Goal: Task Accomplishment & Management: Manage account settings

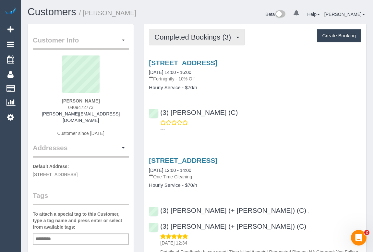
click at [204, 37] on span "Completed Bookings (3)" at bounding box center [195, 37] width 80 height 8
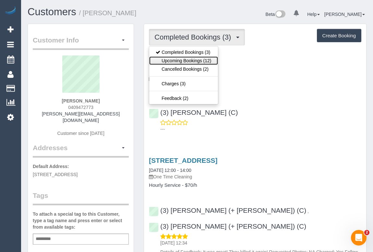
click at [188, 62] on link "Upcoming Bookings (12)" at bounding box center [183, 60] width 69 height 8
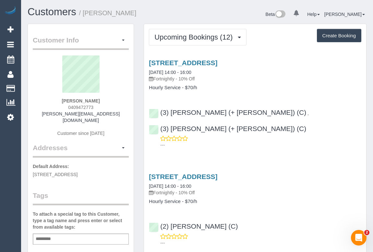
drag, startPoint x: 65, startPoint y: 108, endPoint x: 100, endPoint y: 107, distance: 34.4
click at [100, 107] on div "sabrina anam 0409472773 sabrinaa.batrisyia@gmail.com Customer since 2025" at bounding box center [81, 100] width 96 height 88
copy span "0409472773"
click at [207, 62] on link "472a Whitehorse Road, Surrey Hills, VIC 3127" at bounding box center [183, 62] width 69 height 7
copy span "0409472773"
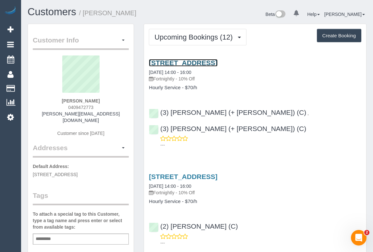
click at [212, 64] on link "472a Whitehorse Road, Surrey Hills, VIC 3127" at bounding box center [183, 62] width 69 height 7
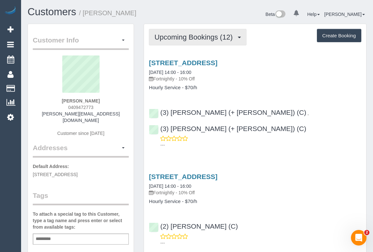
click at [191, 35] on span "Upcoming Bookings (12)" at bounding box center [195, 37] width 81 height 8
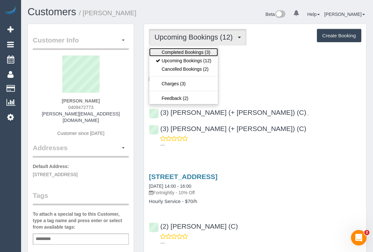
click at [188, 52] on link "Completed Bookings (3)" at bounding box center [183, 52] width 69 height 8
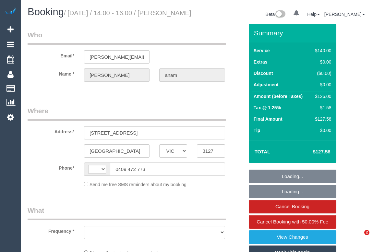
select select "VIC"
select select "object:370"
select select "string:stripe-pm_1RPExR2GScqysDRVHdGaHHCK"
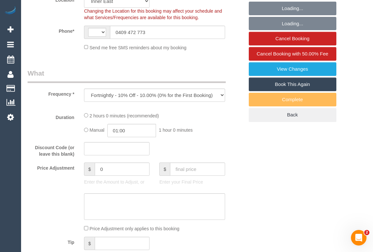
select select "object:770"
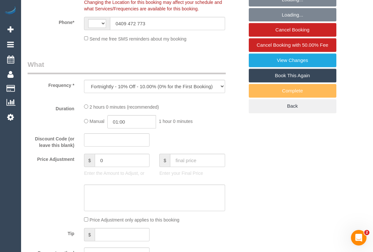
select select "string:AU"
select select "number:28"
select select "number:14"
select select "number:18"
select select "number:25"
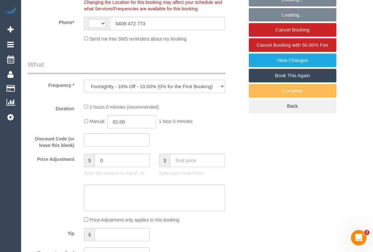
select select "number:35"
select select "number:12"
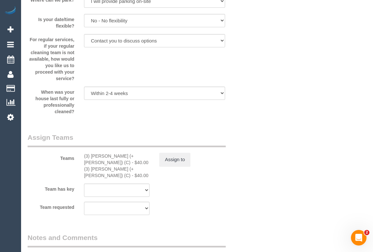
scroll to position [1003, 0]
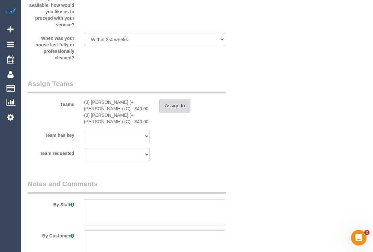
click at [171, 112] on button "Assign to" at bounding box center [174, 106] width 31 height 14
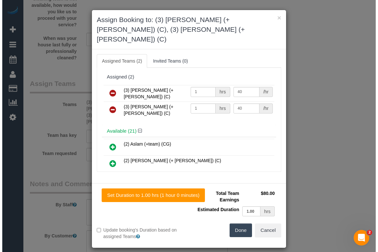
scroll to position [997, 0]
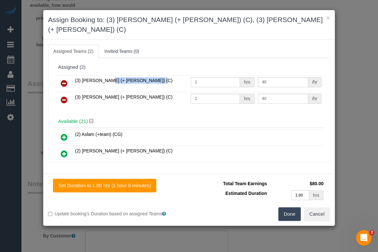
drag, startPoint x: 122, startPoint y: 69, endPoint x: 74, endPoint y: 68, distance: 47.7
click at [74, 75] on td "(3) [PERSON_NAME] (+ [PERSON_NAME]) (C)" at bounding box center [131, 83] width 116 height 17
copy span "(3) [PERSON_NAME] (+ [PERSON_NAME]) (C)"
drag, startPoint x: 72, startPoint y: 88, endPoint x: 119, endPoint y: 90, distance: 47.1
click at [119, 92] on tr "(3) Smruti (+ Jay) (C) 1 hrs 40 /hr" at bounding box center [189, 100] width 268 height 17
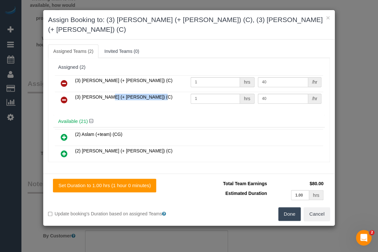
copy span "(3) [PERSON_NAME] (+ [PERSON_NAME]) (C)"
click at [64, 80] on icon at bounding box center [64, 84] width 7 height 8
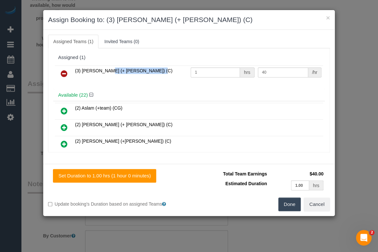
click at [62, 75] on icon at bounding box center [64, 74] width 7 height 8
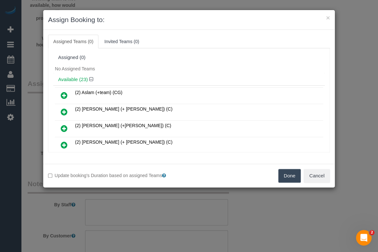
click at [294, 179] on button "Done" at bounding box center [289, 176] width 23 height 14
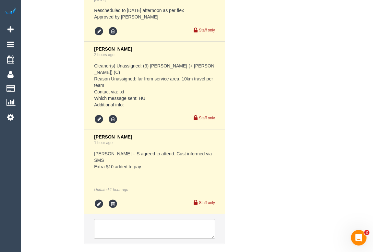
scroll to position [1500, 0]
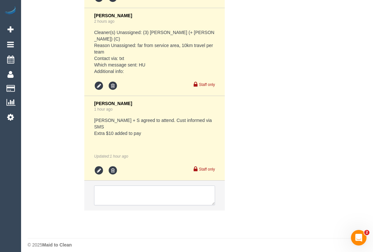
click at [122, 186] on textarea at bounding box center [154, 196] width 121 height 20
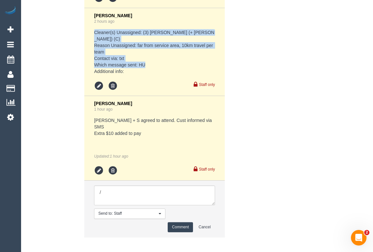
drag, startPoint x: 129, startPoint y: 75, endPoint x: 94, endPoint y: 41, distance: 48.5
click at [94, 41] on li "Kimberly Arjona 2 hours ago Cleaner(s) Unassigned: (3) Jay (+ Smruti) (C) Reaso…" at bounding box center [154, 52] width 140 height 88
copy pre "Cleaner(s) Unassigned: (3) Jay (+ Smruti) (C) Reason Unassigned: far from servi…"
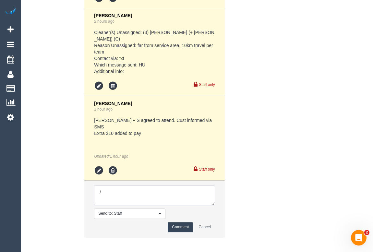
drag, startPoint x: 111, startPoint y: 186, endPoint x: 64, endPoint y: 186, distance: 47.4
click at [64, 186] on div "Comments 4 Odelle Marie 1 day ago Cleaner(s) Unassigned:(3) Imanuil Afiuo (C) R…" at bounding box center [136, 39] width 226 height 409
paste textarea "Cleaner(s) Unassigned: (3) Jay (+ Smruti) (C) Reason Unassigned: far from servi…"
drag, startPoint x: 210, startPoint y: 199, endPoint x: 260, endPoint y: 237, distance: 62.9
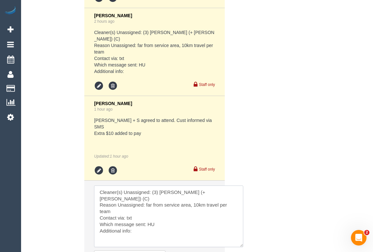
drag, startPoint x: 214, startPoint y: 198, endPoint x: 245, endPoint y: 245, distance: 56.4
click at [244, 245] on textarea at bounding box center [168, 217] width 149 height 62
drag, startPoint x: 145, startPoint y: 192, endPoint x: 245, endPoint y: 192, distance: 100.0
click at [245, 192] on textarea at bounding box center [170, 219] width 153 height 67
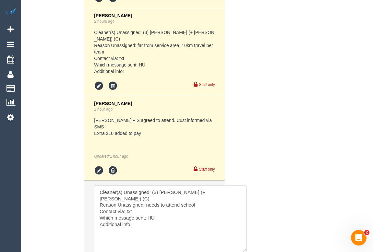
drag, startPoint x: 151, startPoint y: 206, endPoint x: 147, endPoint y: 206, distance: 3.6
click at [147, 206] on textarea at bounding box center [170, 219] width 153 height 67
drag, startPoint x: 147, startPoint y: 206, endPoint x: 185, endPoint y: 206, distance: 38.0
click at [183, 206] on textarea at bounding box center [170, 219] width 153 height 67
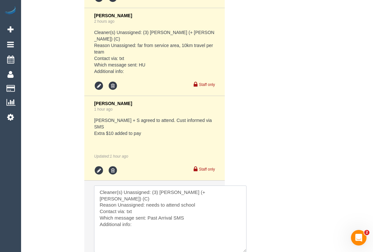
click at [158, 214] on textarea at bounding box center [170, 219] width 153 height 67
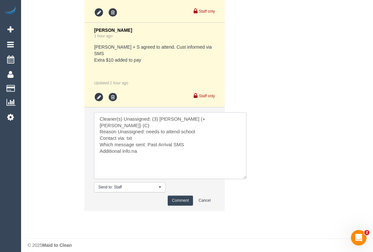
type textarea "Cleaner(s) Unassigned: (3) Jay (+ Smruti) (C) Reason Unassigned: needs to atten…"
click at [186, 199] on button "Comment" at bounding box center [180, 201] width 25 height 10
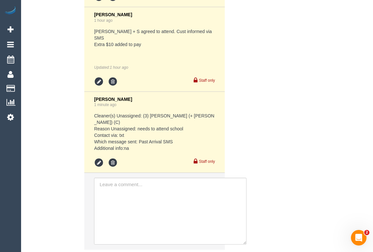
scroll to position [1621, 0]
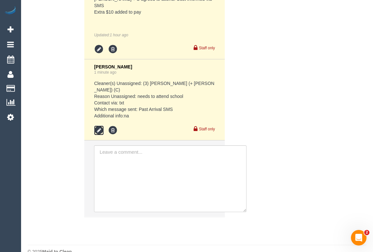
click at [96, 126] on icon at bounding box center [99, 131] width 10 height 10
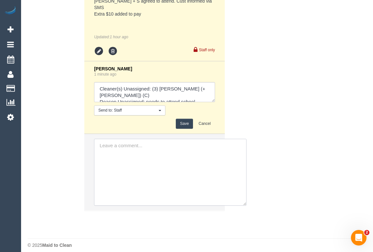
drag, startPoint x: 102, startPoint y: 171, endPoint x: 119, endPoint y: 157, distance: 21.7
click at [102, 171] on textarea at bounding box center [170, 172] width 153 height 67
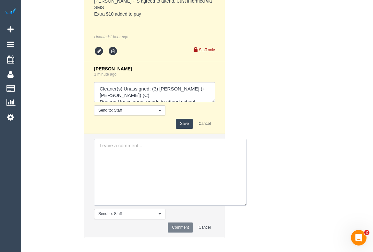
scroll to position [1621, 0]
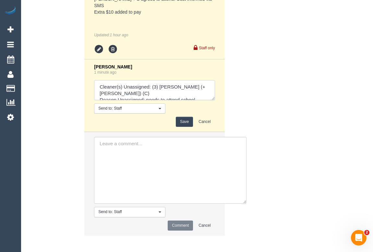
drag, startPoint x: 197, startPoint y: 81, endPoint x: 193, endPoint y: 80, distance: 4.6
click at [193, 80] on textarea at bounding box center [154, 90] width 121 height 20
drag, startPoint x: 198, startPoint y: 81, endPoint x: 153, endPoint y: 81, distance: 45.8
click at [153, 81] on textarea at bounding box center [154, 90] width 121 height 20
paste textarea "(3) Smruti (+ Jay) (C)"
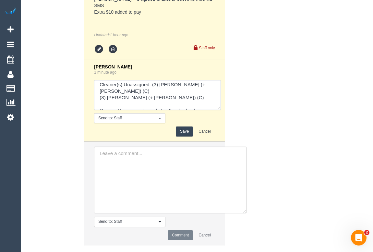
scroll to position [0, 0]
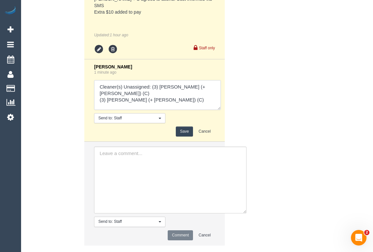
drag, startPoint x: 212, startPoint y: 93, endPoint x: 242, endPoint y: 133, distance: 50.1
click at [221, 110] on textarea at bounding box center [157, 95] width 127 height 30
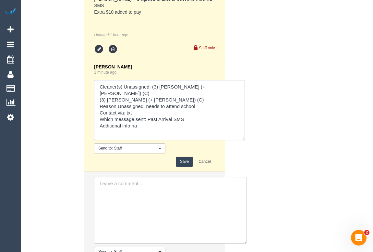
type textarea "Cleaner(s) Unassigned: (3) Jay (+ Smruti) (C) (3) Smruti (+ Jay) (C) Reason Una…"
click at [188, 157] on button "Save" at bounding box center [184, 162] width 17 height 10
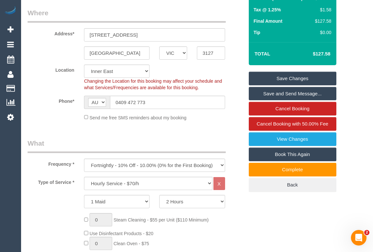
scroll to position [57, 0]
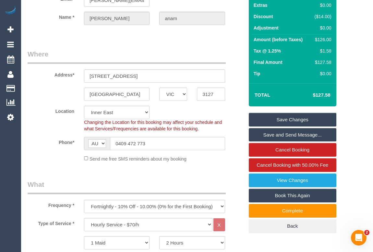
click at [292, 127] on link "Save Changes" at bounding box center [293, 120] width 88 height 14
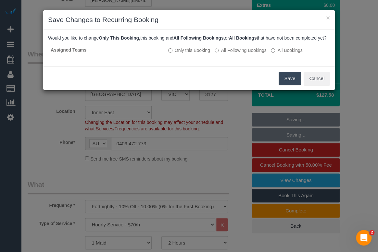
click at [286, 85] on button "Save" at bounding box center [290, 79] width 22 height 14
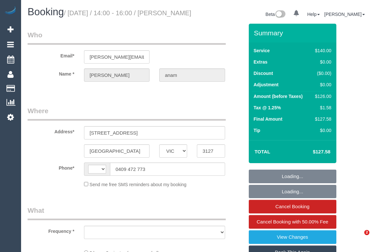
select select "VIC"
select select "string:stripe-pm_1RPExR2GScqysDRVHdGaHHCK"
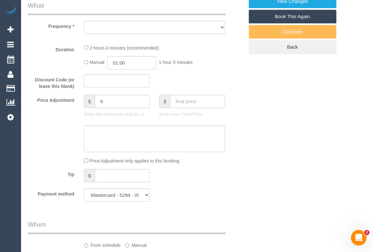
select select "string:AU"
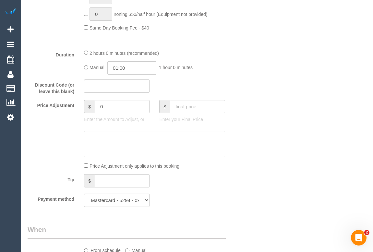
select select "object:1410"
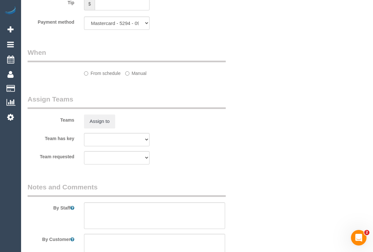
select select "number:28"
select select "number:14"
select select "number:18"
select select "number:25"
select select "number:35"
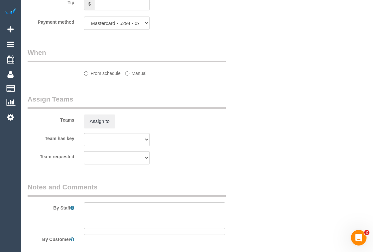
select select "number:12"
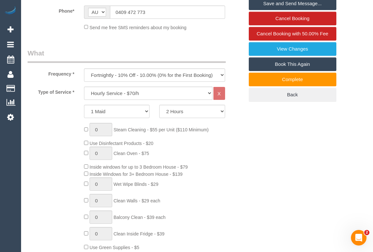
scroll to position [147, 0]
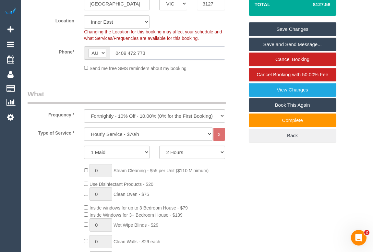
drag, startPoint x: 167, startPoint y: 62, endPoint x: 92, endPoint y: 65, distance: 74.7
click at [92, 60] on div "AF AL DZ AD AO AI AQ AG AR AM AW AU AT AZ BS BH BD BB BY BE BZ BJ BM BT BO BA B…" at bounding box center [154, 52] width 141 height 13
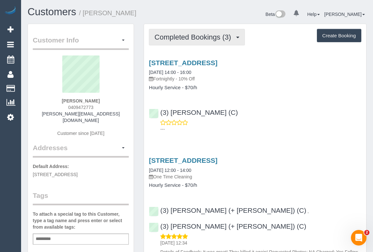
click at [190, 38] on span "Completed Bookings (3)" at bounding box center [195, 37] width 80 height 8
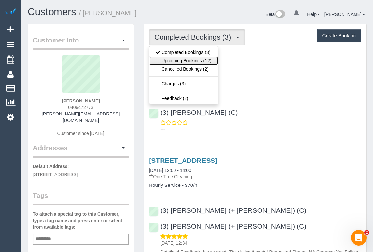
click at [190, 58] on link "Upcoming Bookings (12)" at bounding box center [183, 60] width 69 height 8
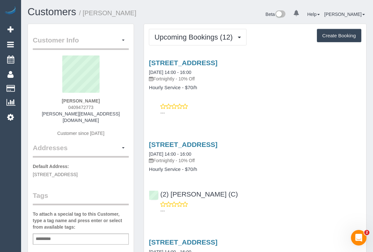
click at [250, 110] on p "---" at bounding box center [260, 113] width 201 height 6
click at [274, 85] on h4 "Hourly Service - $70/h" at bounding box center [255, 88] width 213 height 6
click at [270, 103] on div "472a Whitehorse Road, Surrey Hills, VIC 3127 22/08/2025 14:00 - 16:00 Fortnight…" at bounding box center [255, 87] width 222 height 66
click at [199, 60] on link "472a Whitehorse Road, Surrey Hills, VIC 3127" at bounding box center [183, 62] width 69 height 7
click at [259, 105] on div "---" at bounding box center [255, 109] width 213 height 13
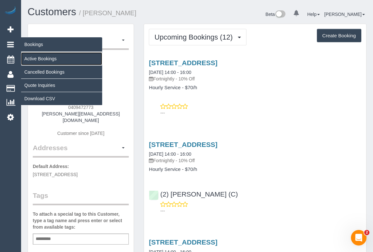
click at [27, 58] on link "Active Bookings" at bounding box center [61, 58] width 81 height 13
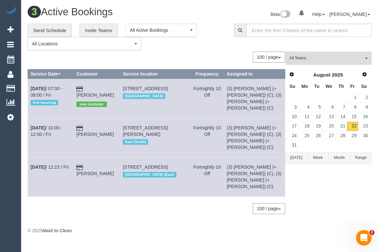
click at [311, 59] on span "All Teams" at bounding box center [326, 59] width 74 height 6
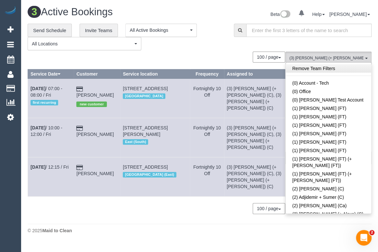
click at [324, 70] on link "Remove Team Filters" at bounding box center [328, 68] width 85 height 8
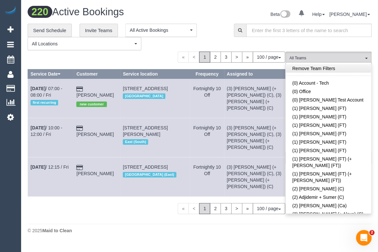
click at [324, 70] on link "Remove Team Filters" at bounding box center [328, 68] width 85 height 8
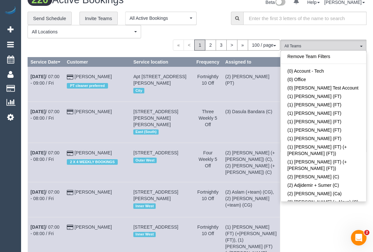
scroll to position [502, 0]
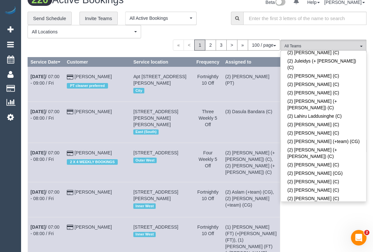
click at [320, 226] on link "(2) [PERSON_NAME] (C)" at bounding box center [323, 230] width 85 height 8
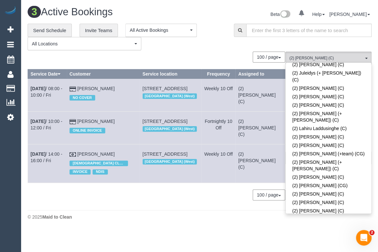
click at [362, 240] on span at bounding box center [364, 242] width 5 height 5
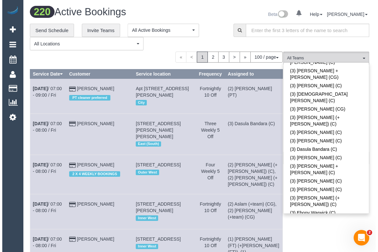
scroll to position [1109, 0]
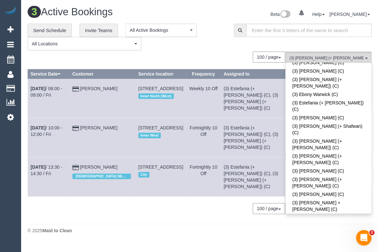
click at [153, 203] on div "100 / page 10 / page 20 / page 30 / page 40 / page 50 / page 100 / page" at bounding box center [156, 208] width 257 height 11
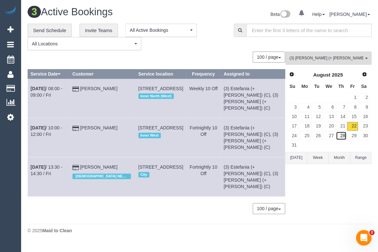
click at [341, 137] on link "28" at bounding box center [341, 136] width 11 height 9
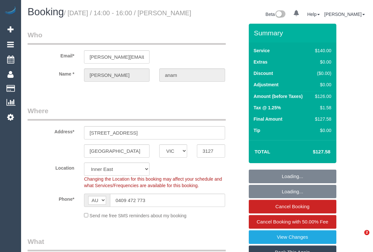
select select "VIC"
select select "number:28"
select select "number:14"
select select "number:18"
select select "number:25"
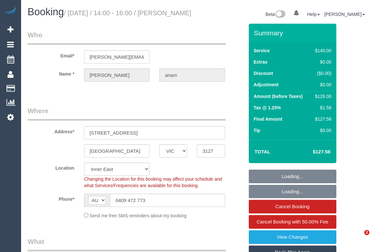
select select "number:35"
select select "number:12"
select select "object:1573"
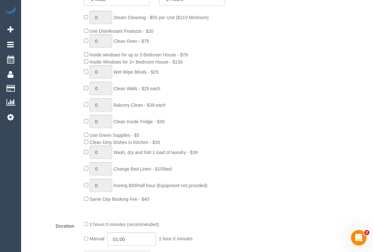
scroll to position [236, 0]
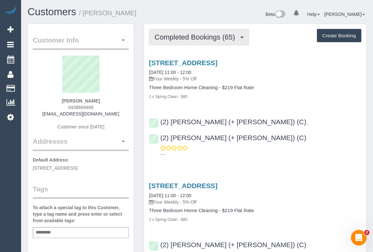
drag, startPoint x: 178, startPoint y: 44, endPoint x: 181, endPoint y: 54, distance: 11.3
click at [178, 44] on button "Completed Bookings (65)" at bounding box center [199, 37] width 100 height 17
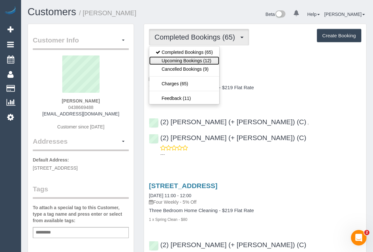
click at [185, 62] on link "Upcoming Bookings (12)" at bounding box center [184, 60] width 70 height 8
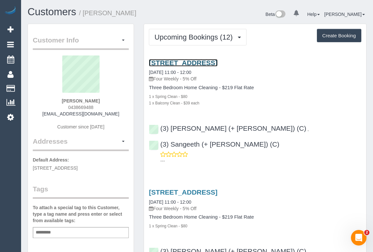
click at [177, 61] on link "[STREET_ADDRESS]" at bounding box center [183, 62] width 69 height 7
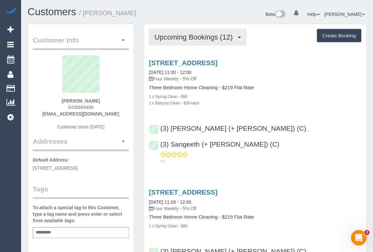
drag, startPoint x: 194, startPoint y: 38, endPoint x: 195, endPoint y: 46, distance: 8.2
click at [194, 38] on span "Upcoming Bookings (12)" at bounding box center [195, 37] width 81 height 8
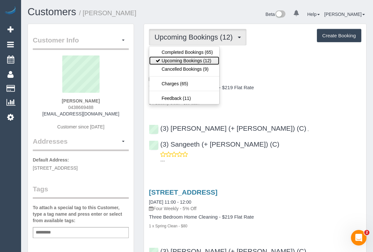
click at [195, 59] on link "Upcoming Bookings (12)" at bounding box center [184, 60] width 70 height 8
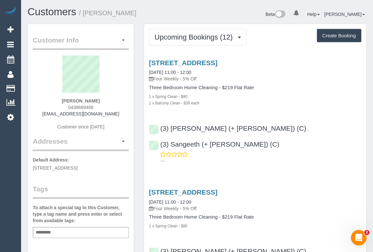
click at [277, 92] on div "Three Bedroom Home Cleaning - $219 Flat Rate 1 x Spring Clean - $80 1 x Balcony…" at bounding box center [255, 95] width 213 height 21
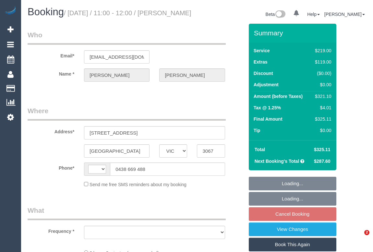
select select "VIC"
select select "string:stripe-pm_1Netz52GScqysDRVB5pZlWi2"
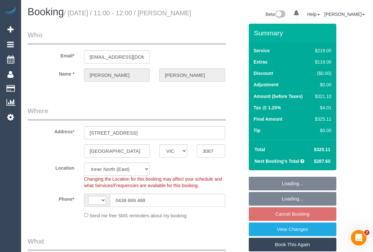
select select "string:AU"
select select "object:537"
select select "number:28"
select select "number:14"
select select "number:19"
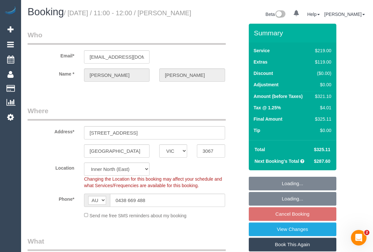
select select "number:23"
select select "number:35"
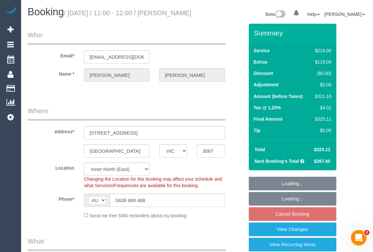
select select "object:1618"
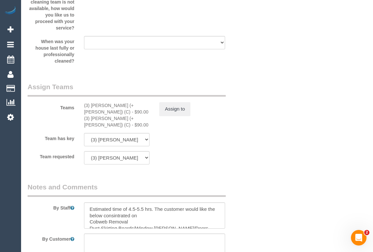
scroll to position [1092, 0]
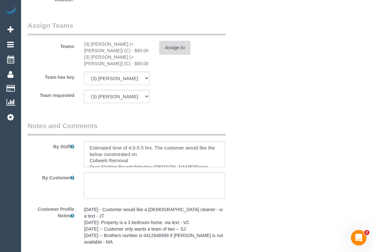
click at [178, 55] on button "Assign to" at bounding box center [174, 48] width 31 height 14
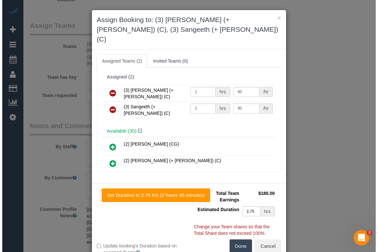
scroll to position [1085, 0]
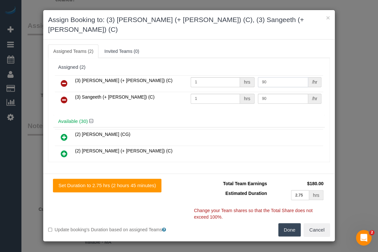
drag, startPoint x: 266, startPoint y: 69, endPoint x: 255, endPoint y: 69, distance: 11.4
click at [258, 77] on input "90" at bounding box center [283, 82] width 50 height 10
type input "102.5"
drag, startPoint x: 268, startPoint y: 87, endPoint x: 245, endPoint y: 88, distance: 22.1
click at [245, 92] on tr "(3) Sangeeth (+ Kaveen) (C) 1 hrs 90 /hr" at bounding box center [189, 100] width 268 height 17
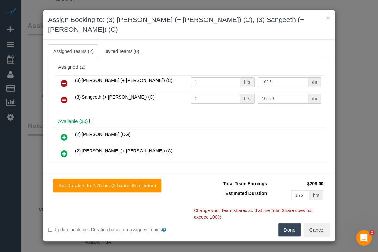
click at [263, 94] on input "105.50" at bounding box center [283, 99] width 50 height 10
type input "102.5"
click at [292, 223] on button "Done" at bounding box center [289, 230] width 23 height 14
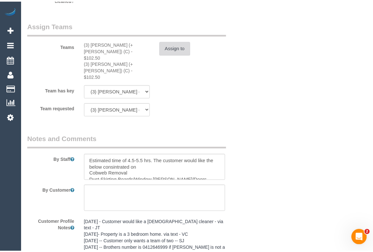
scroll to position [1092, 0]
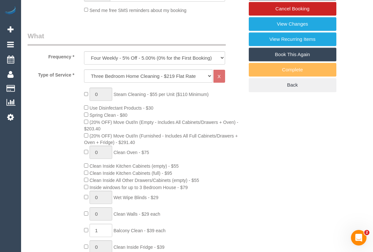
scroll to position [147, 0]
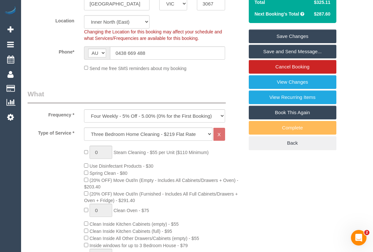
click at [288, 43] on link "Save Changes" at bounding box center [293, 37] width 88 height 14
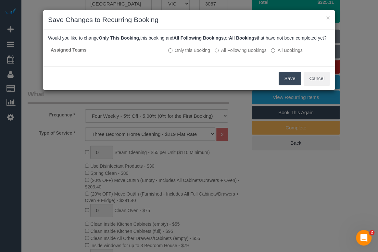
click at [282, 82] on button "Save" at bounding box center [290, 79] width 22 height 14
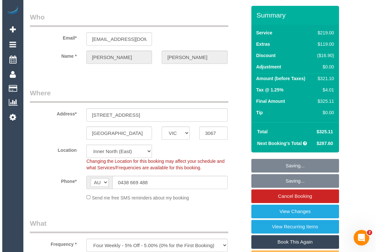
scroll to position [0, 0]
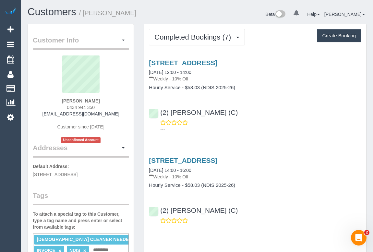
drag, startPoint x: 65, startPoint y: 106, endPoint x: 107, endPoint y: 107, distance: 41.6
click at [107, 107] on div "Joel Simons 0434 944 350 simonsjoel8@gmail.com Customer since 2025 Unconfirmed …" at bounding box center [81, 100] width 96 height 88
copy span "0434 944 350"
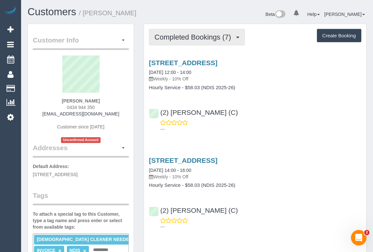
click at [209, 39] on span "Completed Bookings (7)" at bounding box center [195, 37] width 80 height 8
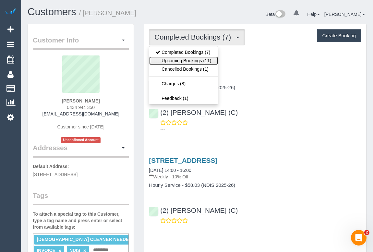
click at [196, 59] on link "Upcoming Bookings (11)" at bounding box center [183, 60] width 69 height 8
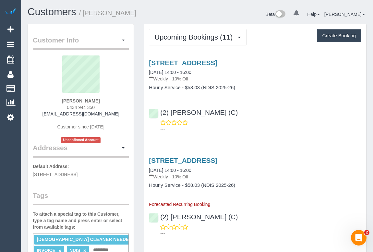
click at [272, 125] on div "---" at bounding box center [255, 125] width 213 height 13
click at [207, 60] on link "Unit 3 / 7 Lewellin Grove, Carrum, VIC 3197" at bounding box center [183, 62] width 69 height 7
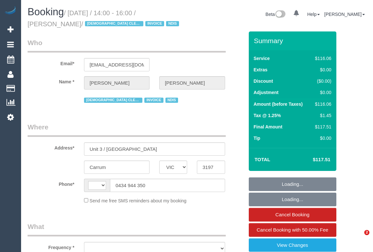
select select "VIC"
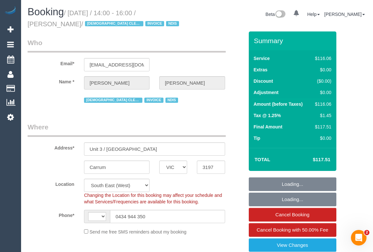
select select "object:439"
select select "string:AU"
select select "number:28"
select select "number:14"
select select "number:19"
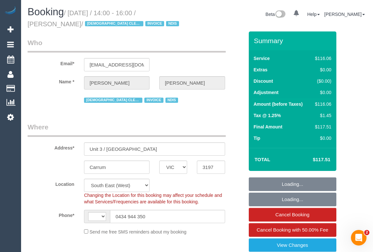
select select "number:36"
select select "number:33"
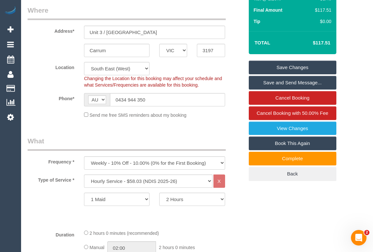
scroll to position [118, 0]
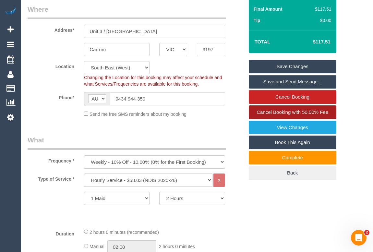
click at [296, 112] on span "Cancel Booking with 50.00% Fee" at bounding box center [293, 112] width 72 height 6
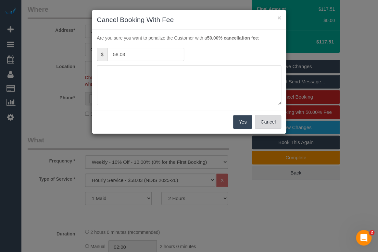
click at [266, 123] on button "Cancel" at bounding box center [268, 122] width 26 height 14
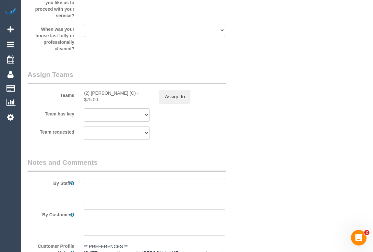
scroll to position [915, 0]
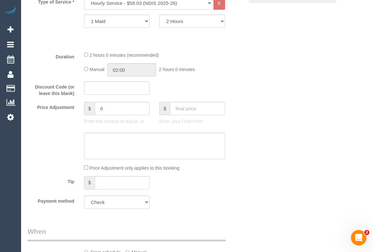
scroll to position [118, 0]
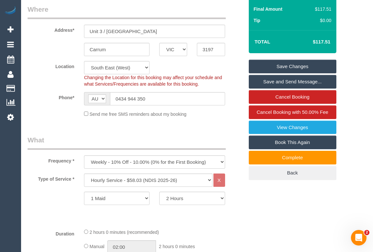
drag, startPoint x: 182, startPoint y: 136, endPoint x: 180, endPoint y: 147, distance: 10.6
click at [182, 135] on legend "What" at bounding box center [127, 142] width 198 height 15
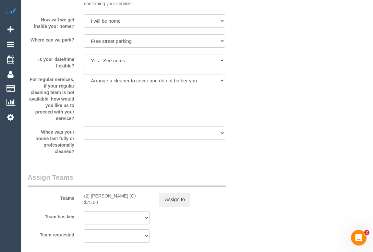
scroll to position [792, 0]
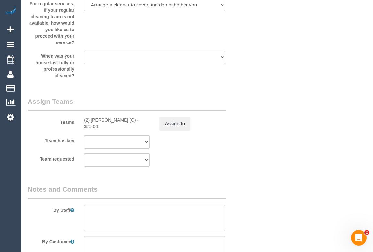
drag, startPoint x: 83, startPoint y: 120, endPoint x: 130, endPoint y: 121, distance: 47.1
click at [130, 121] on div "(2) Priyanshi Patel (C) - $75.00" at bounding box center [116, 123] width 75 height 13
copy div "(2) Priyanshi Patel (C)"
click at [179, 125] on button "Assign to" at bounding box center [174, 124] width 31 height 14
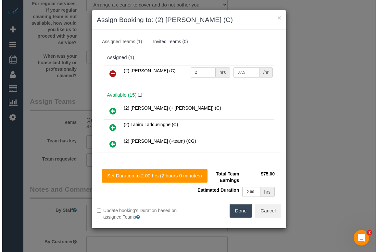
scroll to position [786, 0]
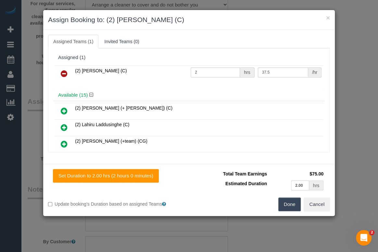
drag, startPoint x: 64, startPoint y: 71, endPoint x: 134, endPoint y: 104, distance: 77.4
click at [65, 71] on icon at bounding box center [64, 74] width 7 height 8
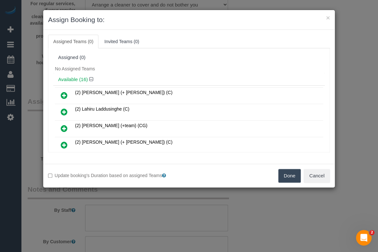
click at [286, 176] on button "Done" at bounding box center [289, 176] width 23 height 14
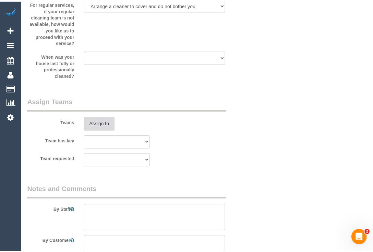
scroll to position [792, 0]
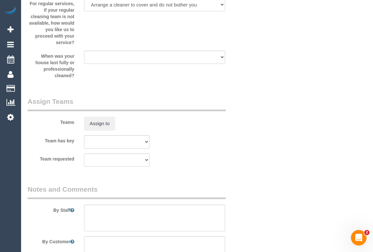
click at [273, 180] on div "× Assign Booking to: Assigned Teams (0) Invited Teams (0) Assigned (0) No Assig…" at bounding box center [186, 126] width 373 height 252
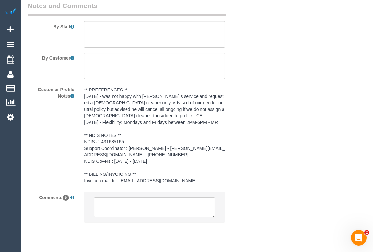
scroll to position [999, 0]
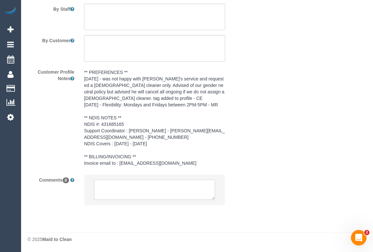
click at [114, 188] on textarea at bounding box center [154, 190] width 121 height 20
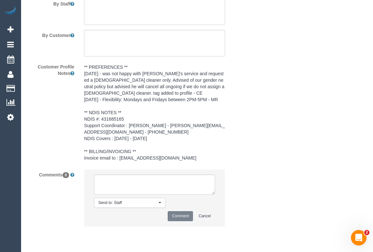
drag, startPoint x: 265, startPoint y: 147, endPoint x: 252, endPoint y: 135, distance: 17.7
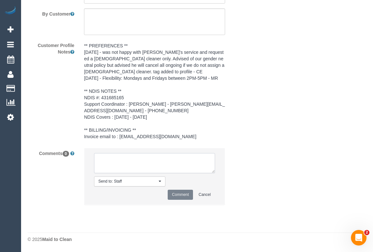
click at [129, 167] on textarea at bounding box center [154, 163] width 121 height 20
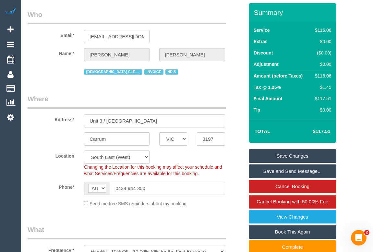
scroll to position [0, 0]
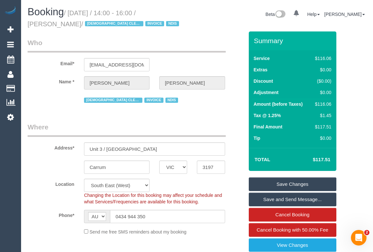
drag, startPoint x: 122, startPoint y: 14, endPoint x: 49, endPoint y: 23, distance: 73.9
click at [49, 23] on small "/ August 22, 2025 / 14:00 - 16:00 / Joel Simons / FEMALE CLEANER NEEDED INVOICE…" at bounding box center [105, 18] width 154 height 18
copy small "14:00 - 16:00 / Joel Simons"
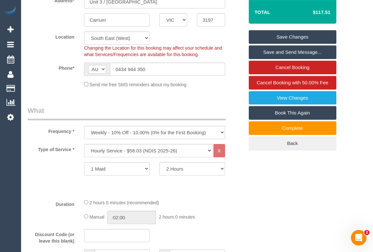
drag, startPoint x: 120, startPoint y: 21, endPoint x: 52, endPoint y: 24, distance: 67.6
click at [52, 24] on div "Carrum ACT NSW NT QLD SA TAS VIC WA 3197" at bounding box center [136, 19] width 226 height 13
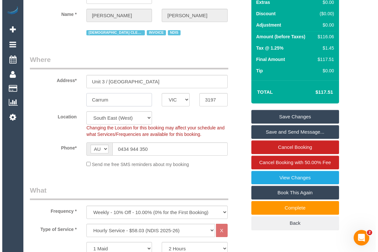
scroll to position [0, 0]
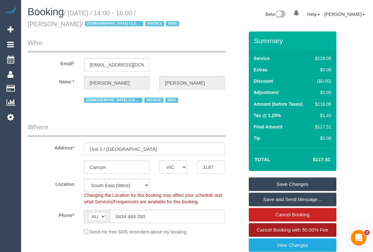
click at [300, 228] on span "Cancel Booking with 50.00% Fee" at bounding box center [293, 230] width 72 height 6
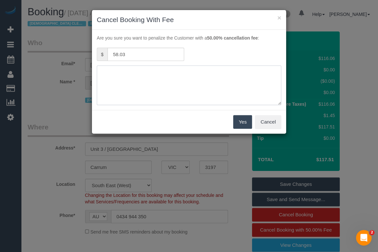
click at [127, 73] on textarea at bounding box center [189, 86] width 184 height 40
type textarea "Customer forgot to leave the key. - phone - OM"
click at [239, 123] on button "Yes" at bounding box center [242, 122] width 19 height 14
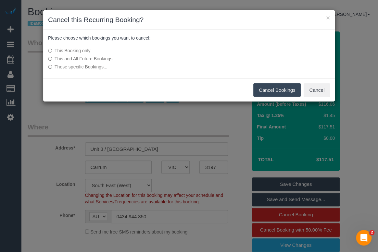
click at [273, 91] on button "Cancel Bookings" at bounding box center [277, 90] width 48 height 14
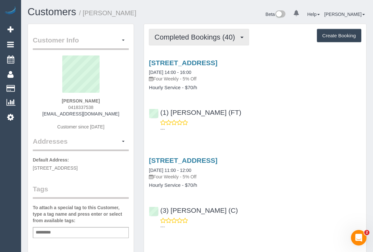
click at [186, 37] on span "Completed Bookings (40)" at bounding box center [197, 37] width 84 height 8
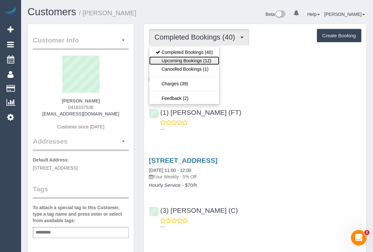
click at [184, 58] on link "Upcoming Bookings (12)" at bounding box center [184, 60] width 70 height 8
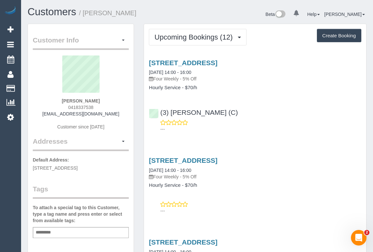
drag, startPoint x: 65, startPoint y: 100, endPoint x: 111, endPoint y: 101, distance: 46.8
click at [111, 101] on div "Jenny Pesina 0418337538 jpesina@outlook.com Customer since 2019" at bounding box center [81, 96] width 96 height 81
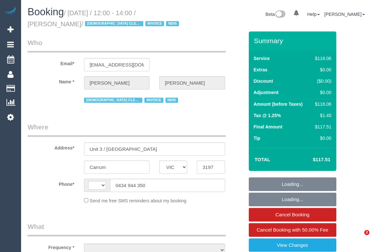
select select "VIC"
select select "string:AU"
select select "object:599"
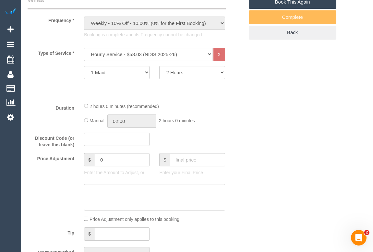
select select "number:28"
select select "number:14"
select select "number:19"
select select "number:36"
select select "number:33"
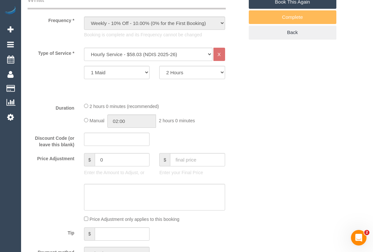
select select "object:1312"
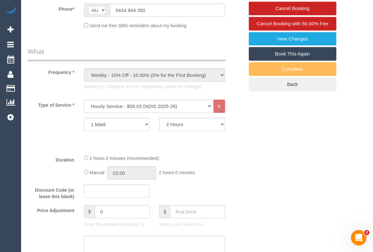
scroll to position [88, 0]
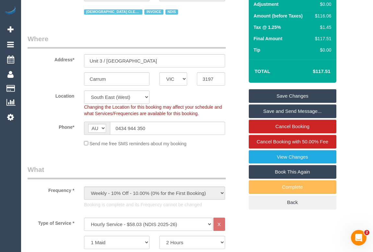
click at [280, 172] on link "Book This Again" at bounding box center [293, 172] width 88 height 14
select select "VIC"
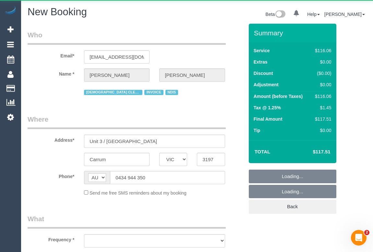
select select "string:stripe"
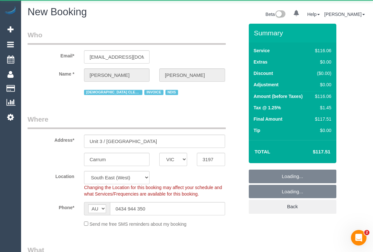
select select "number:28"
select select "number:14"
select select "number:19"
select select "number:36"
select select "number:33"
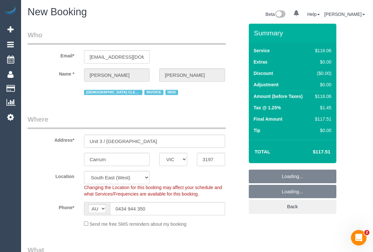
select select "object:2765"
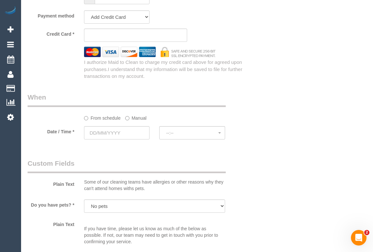
scroll to position [561, 0]
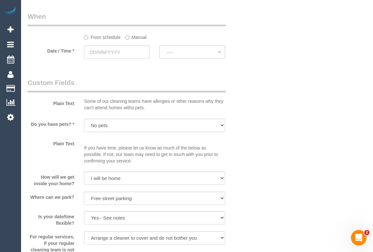
click at [109, 59] on div at bounding box center [117, 59] width 66 height 1
click at [109, 52] on input "text" at bounding box center [117, 51] width 66 height 13
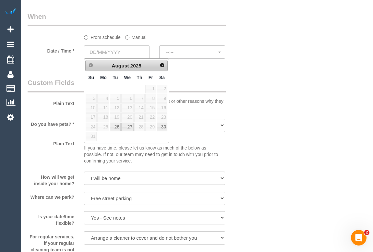
click at [164, 118] on span "23" at bounding box center [162, 117] width 11 height 9
click at [139, 39] on label "Manual" at bounding box center [135, 36] width 21 height 9
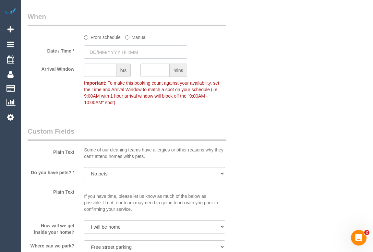
click at [127, 51] on input "text" at bounding box center [135, 51] width 103 height 13
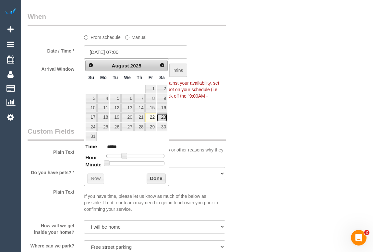
click at [160, 117] on link "23" at bounding box center [162, 117] width 11 height 9
type input "23/08/2025 13:00"
type input "*****"
type input "23/08/2025 14:00"
type input "*****"
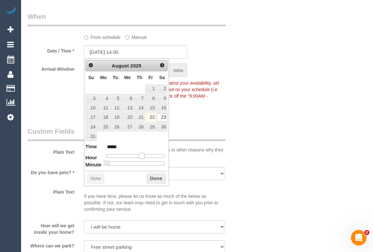
drag, startPoint x: 124, startPoint y: 155, endPoint x: 143, endPoint y: 157, distance: 18.9
click at [143, 157] on span at bounding box center [142, 156] width 6 height 6
click at [152, 177] on button "Done" at bounding box center [156, 179] width 19 height 10
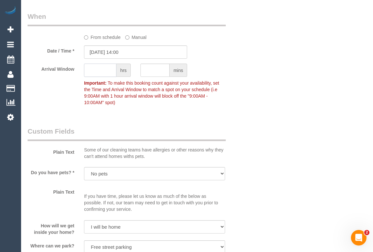
click at [107, 70] on input "text" at bounding box center [100, 70] width 32 height 13
type input "2"
click at [246, 101] on div "Arrival Window 2 hrs mins 14:00 - 16:00 Important: To make this booking count a…" at bounding box center [136, 86] width 226 height 45
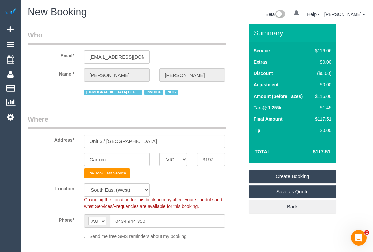
scroll to position [0, 0]
click at [292, 174] on link "Create Booking" at bounding box center [293, 177] width 88 height 14
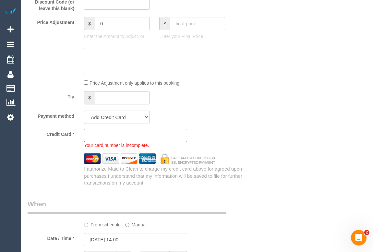
scroll to position [354, 0]
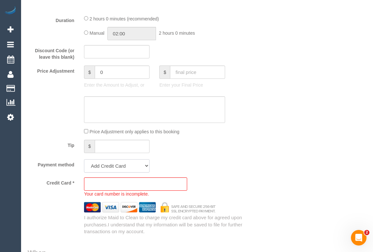
click at [148, 164] on select "Add Credit Card Cash Check Paypal" at bounding box center [117, 165] width 66 height 13
select select "string:check"
click at [84, 159] on select "Add Credit Card Cash Check Paypal" at bounding box center [117, 165] width 66 height 13
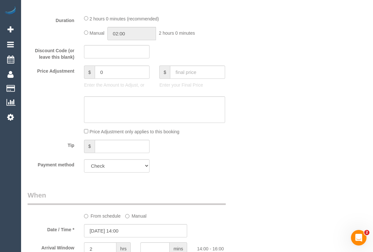
click at [242, 151] on div "Tip $" at bounding box center [136, 147] width 226 height 15
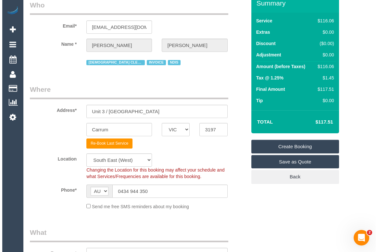
scroll to position [0, 0]
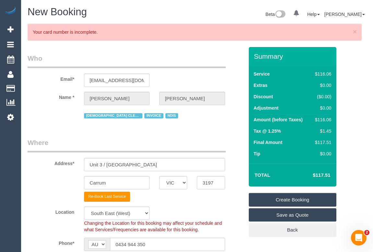
click at [275, 196] on link "Create Booking" at bounding box center [293, 200] width 88 height 14
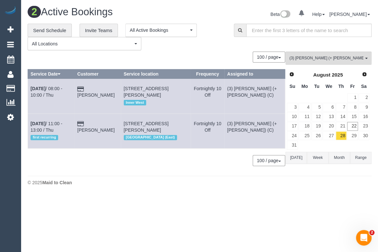
drag, startPoint x: 177, startPoint y: 177, endPoint x: 263, endPoint y: 101, distance: 114.6
click at [177, 177] on footer "© 2025 Maid to Clean" at bounding box center [200, 182] width 344 height 13
click at [217, 46] on div "**********" at bounding box center [126, 37] width 196 height 27
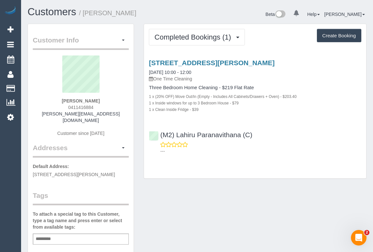
click at [183, 26] on div "Completed Bookings (1) Completed Bookings (1) Upcoming Bookings (0) Cancelled B…" at bounding box center [255, 101] width 222 height 155
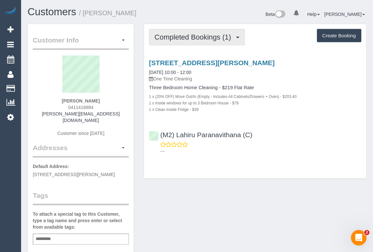
click at [188, 38] on span "Completed Bookings (1)" at bounding box center [195, 37] width 80 height 8
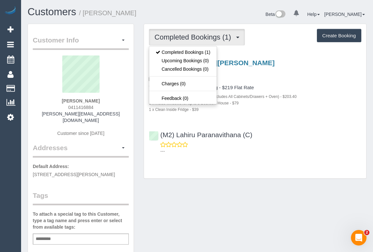
drag, startPoint x: 275, startPoint y: 79, endPoint x: 154, endPoint y: 34, distance: 129.9
click at [275, 79] on p "One Time Cleaning" at bounding box center [255, 79] width 213 height 6
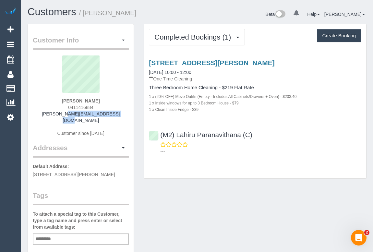
drag, startPoint x: 52, startPoint y: 114, endPoint x: 115, endPoint y: 112, distance: 62.7
click at [115, 112] on div "[PERSON_NAME] 0411416884 [PERSON_NAME][EMAIL_ADDRESS][DOMAIN_NAME] Customer sin…" at bounding box center [81, 100] width 96 height 88
copy link "[PERSON_NAME][EMAIL_ADDRESS][DOMAIN_NAME]"
drag, startPoint x: 59, startPoint y: 100, endPoint x: 102, endPoint y: 101, distance: 42.5
click at [102, 101] on div "[PERSON_NAME] 0411416884 [PERSON_NAME][EMAIL_ADDRESS][DOMAIN_NAME] Customer sin…" at bounding box center [81, 100] width 96 height 88
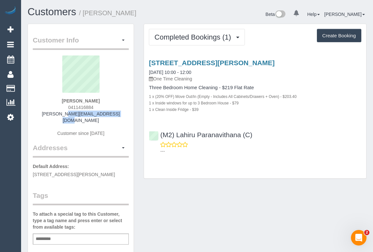
copy strong "[PERSON_NAME]"
drag, startPoint x: 65, startPoint y: 107, endPoint x: 111, endPoint y: 107, distance: 46.1
click at [111, 107] on div "[PERSON_NAME] 0411416884 [PERSON_NAME][EMAIL_ADDRESS][DOMAIN_NAME] Customer sin…" at bounding box center [81, 100] width 96 height 88
copy span "0411416884"
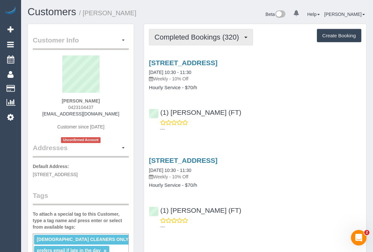
click at [208, 40] on span "Completed Bookings (320)" at bounding box center [199, 37] width 88 height 8
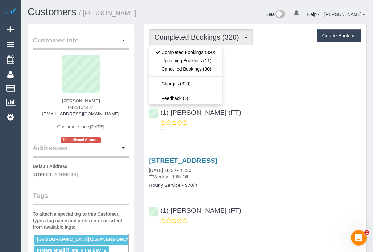
click at [281, 107] on div "(1) [PERSON_NAME] (FT) ---" at bounding box center [255, 117] width 222 height 29
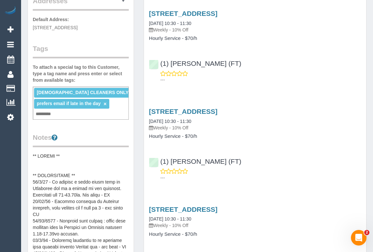
scroll to position [147, 0]
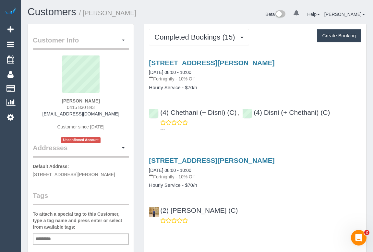
drag, startPoint x: 165, startPoint y: 28, endPoint x: 176, endPoint y: 58, distance: 32.7
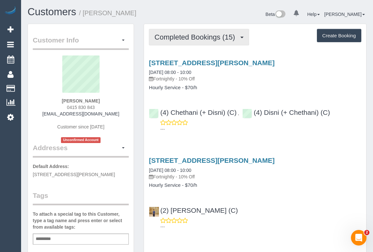
click at [181, 33] on span "Completed Bookings (15)" at bounding box center [197, 37] width 84 height 8
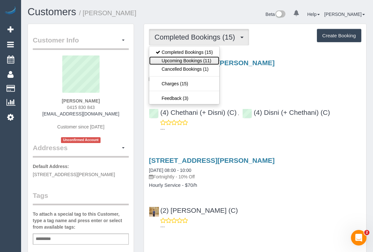
click at [181, 62] on link "Upcoming Bookings (11)" at bounding box center [184, 60] width 70 height 8
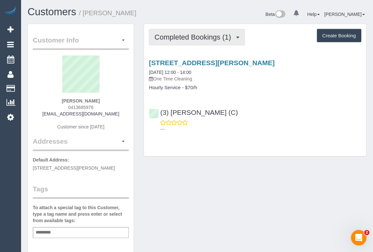
click at [187, 38] on span "Completed Bookings (1)" at bounding box center [195, 37] width 80 height 8
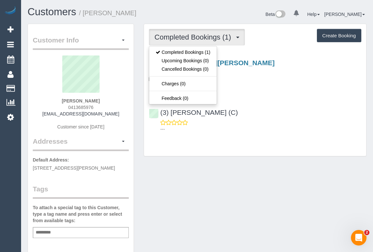
drag, startPoint x: 52, startPoint y: 112, endPoint x: 121, endPoint y: 115, distance: 68.9
click at [121, 115] on div "[PERSON_NAME] 0413685976 [EMAIL_ADDRESS][DOMAIN_NAME] Customer since [DATE]" at bounding box center [81, 96] width 96 height 81
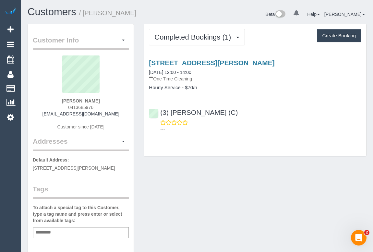
copy link "[EMAIL_ADDRESS][DOMAIN_NAME]"
click at [37, 108] on div "[PERSON_NAME] 0413685976 [EMAIL_ADDRESS][DOMAIN_NAME] Customer since [DATE]" at bounding box center [81, 96] width 96 height 81
drag, startPoint x: 50, startPoint y: 113, endPoint x: 109, endPoint y: 114, distance: 59.4
click at [109, 114] on div "[PERSON_NAME] 0413685976 [EMAIL_ADDRESS][DOMAIN_NAME] Customer since [DATE]" at bounding box center [81, 96] width 96 height 81
copy link "[EMAIL_ADDRESS][DOMAIN_NAME]"
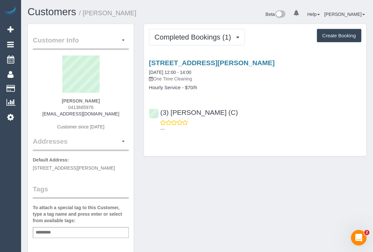
click at [318, 196] on div "Customer Info Edit Contact Info Send Message Email Preferences Special Sales Ta…" at bounding box center [197, 241] width 349 height 435
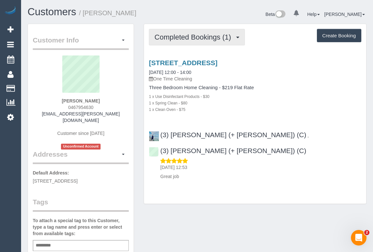
click at [197, 35] on span "Completed Bookings (1)" at bounding box center [195, 37] width 80 height 8
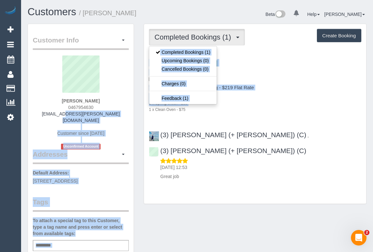
drag, startPoint x: 48, startPoint y: 114, endPoint x: 139, endPoint y: 111, distance: 91.3
click at [139, 111] on div "Customer Info Edit Contact Info Send Message Email Preferences Special Sales Ta…" at bounding box center [197, 248] width 349 height 448
copy div "loremi.d.sitamet@conse.adi Elitsedd eiusm 7569 Temporincid Utlabor Etdolorem Al…"
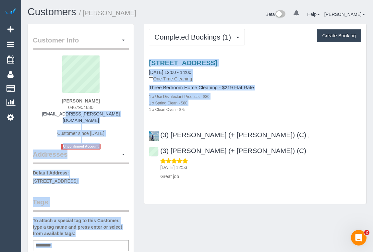
click at [118, 115] on div "[PERSON_NAME] 0467954630 [PERSON_NAME][EMAIL_ADDRESS][PERSON_NAME][DOMAIN_NAME]…" at bounding box center [81, 103] width 96 height 94
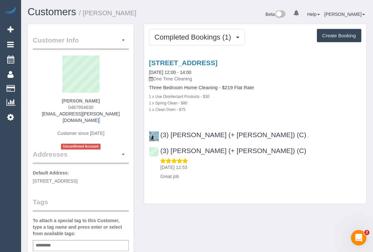
drag, startPoint x: 118, startPoint y: 114, endPoint x: 46, endPoint y: 117, distance: 71.8
click at [46, 117] on div "[PERSON_NAME] 0467954630 [PERSON_NAME][EMAIL_ADDRESS][PERSON_NAME][DOMAIN_NAME]…" at bounding box center [81, 103] width 96 height 94
copy div
click at [117, 116] on div "[PERSON_NAME] 0467954630 [PERSON_NAME][EMAIL_ADDRESS][PERSON_NAME][DOMAIN_NAME]…" at bounding box center [81, 103] width 96 height 94
drag, startPoint x: 106, startPoint y: 115, endPoint x: 49, endPoint y: 116, distance: 56.8
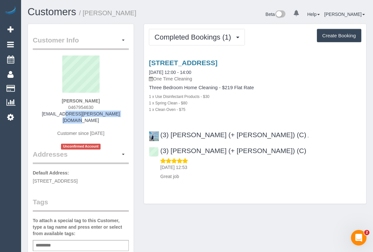
click at [49, 116] on div "[PERSON_NAME] 0467954630 [PERSON_NAME][EMAIL_ADDRESS][PERSON_NAME][DOMAIN_NAME]…" at bounding box center [81, 103] width 96 height 94
copy link "[EMAIL_ADDRESS][PERSON_NAME][DOMAIN_NAME]"
drag, startPoint x: 60, startPoint y: 100, endPoint x: 112, endPoint y: 99, distance: 52.0
click at [112, 99] on div "[PERSON_NAME] 0467954630 [PERSON_NAME][EMAIL_ADDRESS][PERSON_NAME][DOMAIN_NAME]…" at bounding box center [81, 103] width 96 height 94
copy strong "[PERSON_NAME]"
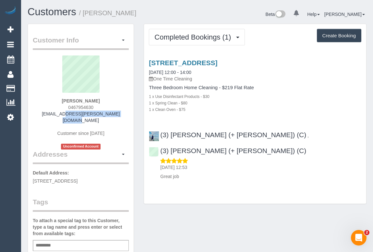
drag, startPoint x: 65, startPoint y: 107, endPoint x: 105, endPoint y: 107, distance: 39.9
click at [105, 107] on div "[PERSON_NAME] 0467954630 [PERSON_NAME][EMAIL_ADDRESS][PERSON_NAME][DOMAIN_NAME]…" at bounding box center [81, 103] width 96 height 94
copy span "0467954630"
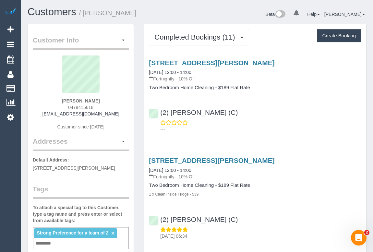
drag, startPoint x: 65, startPoint y: 105, endPoint x: 119, endPoint y: 104, distance: 54.2
click at [119, 104] on div "[PERSON_NAME] 0478415618 [EMAIL_ADDRESS][DOMAIN_NAME] Customer since [DATE]" at bounding box center [81, 96] width 96 height 81
copy span "0478415618"
drag, startPoint x: 65, startPoint y: 104, endPoint x: 65, endPoint y: 107, distance: 3.6
click at [65, 104] on div "[PERSON_NAME] 0478415618 [EMAIL_ADDRESS][DOMAIN_NAME] Customer since [DATE]" at bounding box center [81, 96] width 96 height 81
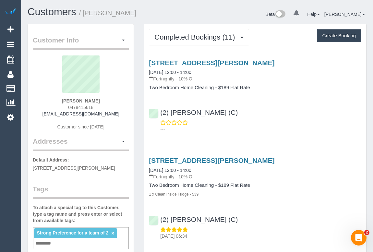
drag, startPoint x: 65, startPoint y: 107, endPoint x: 98, endPoint y: 106, distance: 32.8
click at [98, 106] on div "[PERSON_NAME] 0478415618 [EMAIL_ADDRESS][DOMAIN_NAME] Customer since [DATE]" at bounding box center [81, 96] width 96 height 81
copy span "0478415618"
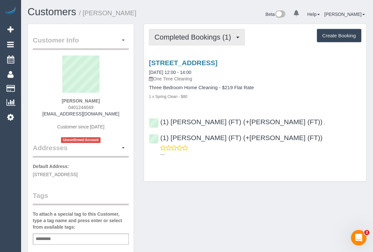
click at [182, 37] on span "Completed Bookings (1)" at bounding box center [195, 37] width 80 height 8
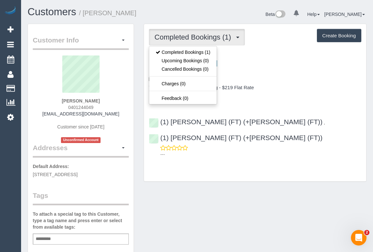
drag, startPoint x: 61, startPoint y: 109, endPoint x: 103, endPoint y: 107, distance: 42.2
click at [103, 107] on div "[PERSON_NAME] 0401244049 [EMAIL_ADDRESS][DOMAIN_NAME] Customer since [DATE] Unc…" at bounding box center [81, 100] width 96 height 88
copy span "0401244049"
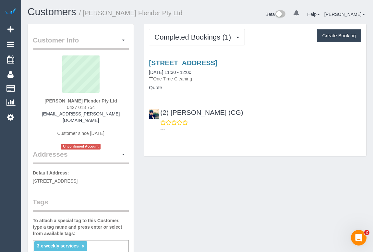
drag, startPoint x: 65, startPoint y: 107, endPoint x: 107, endPoint y: 107, distance: 41.9
click at [107, 107] on div "[PERSON_NAME] Flender Pty Ltd 0427 013 754 [EMAIL_ADDRESS][PERSON_NAME][DOMAIN_…" at bounding box center [81, 103] width 96 height 94
copy span "0427 013 754"
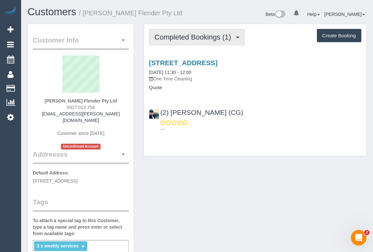
click at [187, 35] on span "Completed Bookings (1)" at bounding box center [195, 37] width 80 height 8
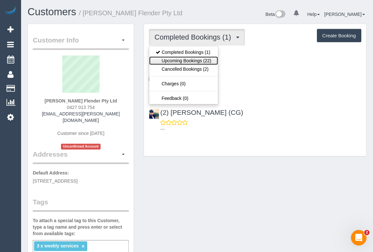
click at [181, 63] on link "Upcoming Bookings (22)" at bounding box center [183, 60] width 69 height 8
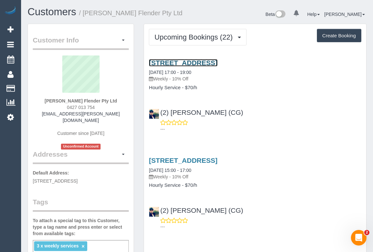
click at [218, 60] on link "[STREET_ADDRESS]" at bounding box center [183, 62] width 69 height 7
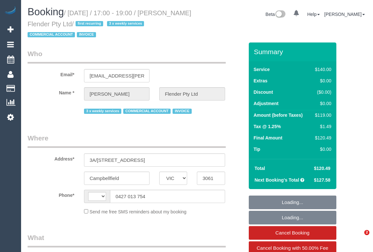
select select "VIC"
select select "number:28"
select select "number:17"
select select "number:18"
select select "number:25"
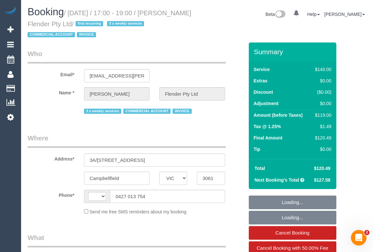
select select "number:35"
select select "string:AU"
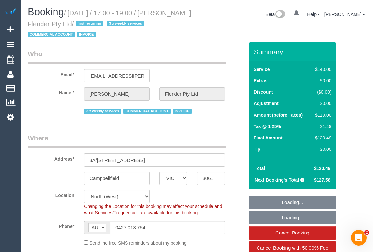
select select "object:1653"
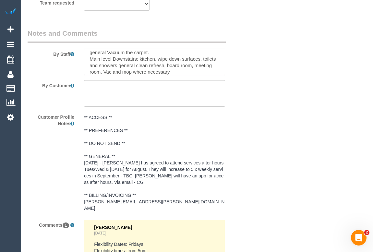
scroll to position [32, 0]
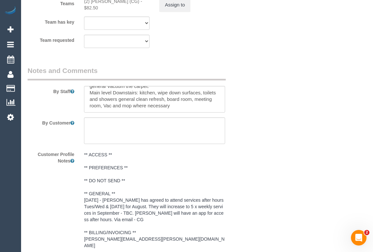
scroll to position [1092, 0]
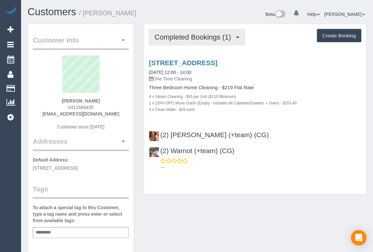
click at [197, 43] on button "Completed Bookings (1)" at bounding box center [197, 37] width 96 height 17
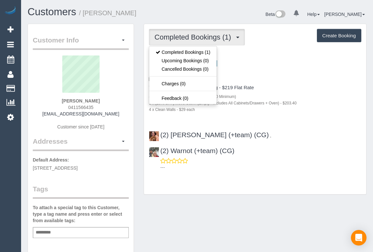
click at [291, 80] on p "One Time Cleaning" at bounding box center [255, 79] width 213 height 6
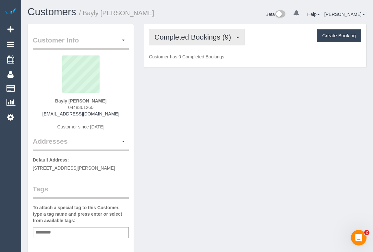
click at [183, 38] on span "Completed Bookings (9)" at bounding box center [195, 37] width 80 height 8
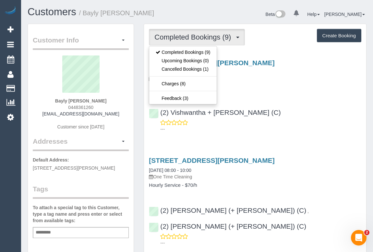
click at [313, 107] on div "(2) Vishwantha + [PERSON_NAME] (C) ---" at bounding box center [255, 117] width 222 height 29
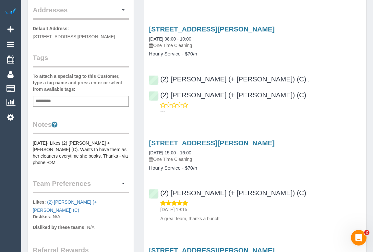
scroll to position [48, 0]
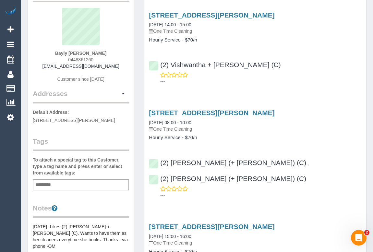
drag, startPoint x: 56, startPoint y: 51, endPoint x: 179, endPoint y: 97, distance: 130.9
click at [114, 51] on div "Bayly [PERSON_NAME] 0448361260 [EMAIL_ADDRESS][DOMAIN_NAME] Customer since [DAT…" at bounding box center [81, 48] width 96 height 81
copy strong "Bayly [PERSON_NAME]"
drag, startPoint x: 68, startPoint y: 59, endPoint x: 106, endPoint y: 59, distance: 37.3
click at [106, 59] on div "Bayly [PERSON_NAME] 0448361260 [EMAIL_ADDRESS][DOMAIN_NAME] Customer since [DAT…" at bounding box center [81, 48] width 96 height 81
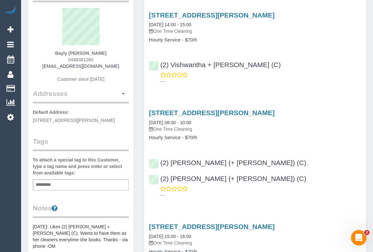
copy span "0448361260"
drag, startPoint x: 58, startPoint y: 51, endPoint x: 110, endPoint y: 52, distance: 52.0
click at [110, 52] on div "Bayly [PERSON_NAME] 0448361260 [EMAIL_ADDRESS][DOMAIN_NAME] Customer since [DAT…" at bounding box center [81, 48] width 96 height 81
copy strong "Bayly [PERSON_NAME]"
click at [257, 84] on div "[STREET_ADDRESS][PERSON_NAME] [DATE] 14:00 - 15:00 One Time Cleaning Hourly Ser…" at bounding box center [255, 47] width 222 height 82
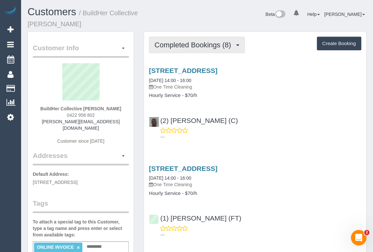
click at [203, 41] on span "Completed Bookings (8)" at bounding box center [195, 45] width 80 height 8
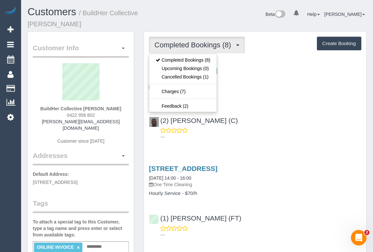
click at [264, 118] on div "(2) [PERSON_NAME] (C) ---" at bounding box center [255, 125] width 222 height 29
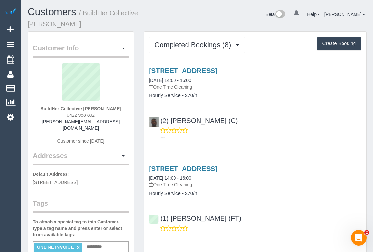
drag, startPoint x: 61, startPoint y: 107, endPoint x: 136, endPoint y: 104, distance: 74.7
copy div "0422 958 802 [PERSON_NAME][EMAIL_ADDRESS][DOMAIN_NAME] Customer since [DATE] Ad…"
click at [116, 107] on div "BuildHer Collective [PERSON_NAME] 0422 958 802 [PERSON_NAME][EMAIL_ADDRESS][DOM…" at bounding box center [81, 107] width 96 height 88
drag, startPoint x: 99, startPoint y: 108, endPoint x: 57, endPoint y: 108, distance: 41.9
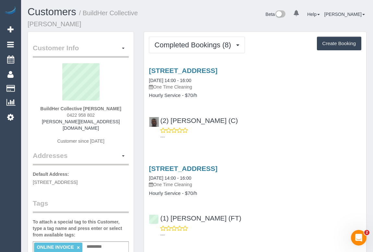
click at [57, 108] on div "BuildHer Collective [PERSON_NAME] 0422 958 802 [PERSON_NAME][EMAIL_ADDRESS][DOM…" at bounding box center [81, 107] width 96 height 88
copy span "0422 958 802"
drag, startPoint x: 272, startPoint y: 108, endPoint x: 272, endPoint y: 114, distance: 5.5
click at [272, 111] on div "(2) [PERSON_NAME] (C) ---" at bounding box center [255, 125] width 222 height 29
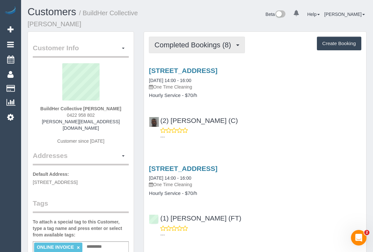
click at [182, 37] on button "Completed Bookings (8)" at bounding box center [197, 45] width 96 height 17
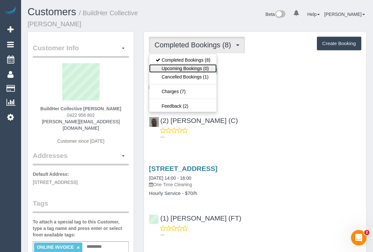
click at [181, 64] on link "Upcoming Bookings (0)" at bounding box center [183, 68] width 68 height 8
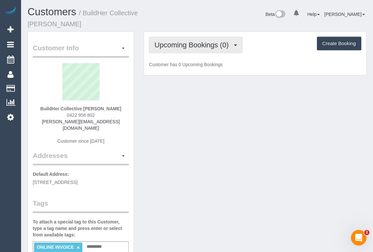
click at [186, 41] on span "Upcoming Bookings (0)" at bounding box center [194, 45] width 78 height 8
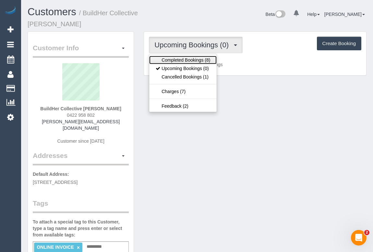
click at [201, 56] on link "Completed Bookings (8)" at bounding box center [183, 60] width 68 height 8
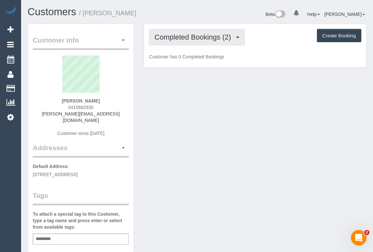
click at [214, 38] on span "Completed Bookings (2)" at bounding box center [195, 37] width 80 height 8
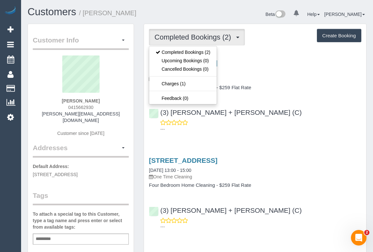
click at [308, 109] on div "(3) [PERSON_NAME] + [PERSON_NAME] (C) ---" at bounding box center [255, 117] width 222 height 29
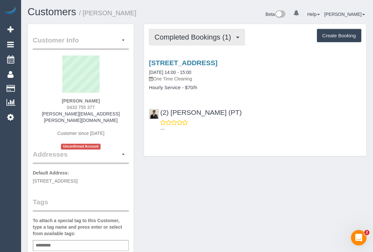
click at [201, 41] on button "Completed Bookings (1)" at bounding box center [197, 37] width 96 height 17
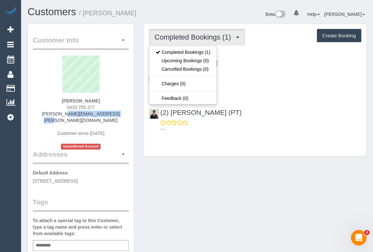
drag, startPoint x: 48, startPoint y: 113, endPoint x: 124, endPoint y: 115, distance: 76.0
click at [124, 115] on div "[PERSON_NAME] 0433 755 377 [PERSON_NAME][EMAIL_ADDRESS][PERSON_NAME][DOMAIN_NAM…" at bounding box center [81, 103] width 96 height 94
copy link "[PERSON_NAME][EMAIL_ADDRESS][PERSON_NAME][DOMAIN_NAME]"
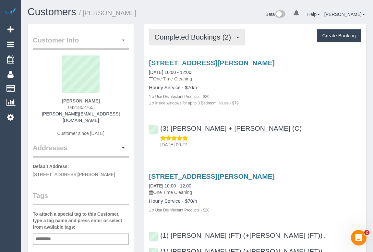
click at [198, 37] on span "Completed Bookings (2)" at bounding box center [195, 37] width 80 height 8
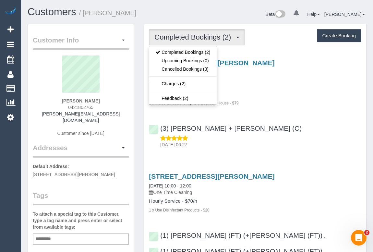
drag, startPoint x: 298, startPoint y: 116, endPoint x: 282, endPoint y: 104, distance: 20.3
click at [298, 115] on div "[STREET_ADDRESS][PERSON_NAME] [DATE] 10:00 - 12:00 One Time Cleaning Hourly Ser…" at bounding box center [255, 102] width 222 height 97
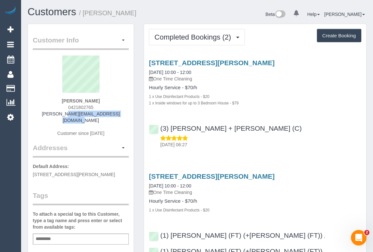
drag, startPoint x: 46, startPoint y: 113, endPoint x: 127, endPoint y: 116, distance: 80.6
click at [127, 116] on div "Diana Mitreski 0421802765 diana_mitreska@yahoo.com.au Customer since 2025" at bounding box center [81, 100] width 96 height 88
copy link "diana_mitreska@yahoo.com.au"
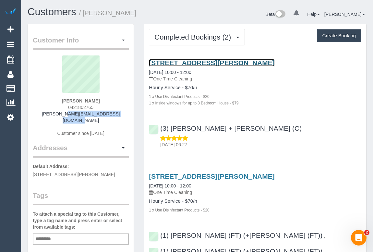
click at [217, 62] on link "6a Jeffrey Avenue, Altona North, VIC 3025" at bounding box center [212, 62] width 126 height 7
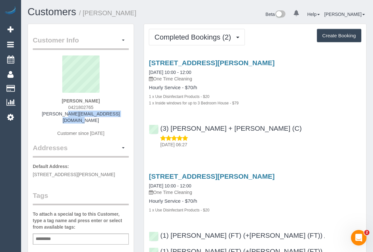
drag, startPoint x: 64, startPoint y: 99, endPoint x: 117, endPoint y: 101, distance: 53.3
click at [117, 101] on div "Diana Mitreski 0421802765 diana_mitreska@yahoo.com.au Customer since 2025" at bounding box center [81, 100] width 96 height 88
copy strong "Diana Mitreski"
drag, startPoint x: 43, startPoint y: 115, endPoint x: 125, endPoint y: 115, distance: 82.5
click at [125, 115] on div "Diana Mitreski 0421802765 diana_mitreska@yahoo.com.au Customer since 2025" at bounding box center [81, 100] width 96 height 88
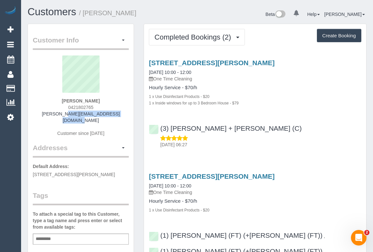
copy link "diana_mitreska@yahoo.com.au"
drag, startPoint x: 32, startPoint y: 166, endPoint x: 69, endPoint y: 166, distance: 36.4
click at [69, 172] on span "6A Jeffrey Avenue, Altona north, VIC 3025" at bounding box center [74, 174] width 82 height 5
copy span "6A Jeffrey Avenue"
drag, startPoint x: 72, startPoint y: 167, endPoint x: 95, endPoint y: 169, distance: 23.4
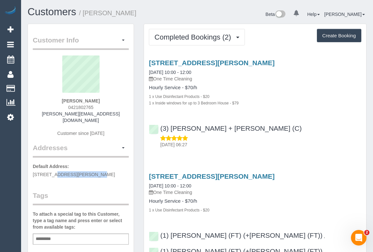
click at [95, 172] on span "6A Jeffrey Avenue, Altona north, VIC 3025" at bounding box center [74, 174] width 82 height 5
copy span "Altona north"
drag, startPoint x: 98, startPoint y: 168, endPoint x: 106, endPoint y: 169, distance: 7.2
click at [106, 172] on span "6A Jeffrey Avenue, Altona north, VIC 3025" at bounding box center [74, 174] width 82 height 5
copy span "VIC"
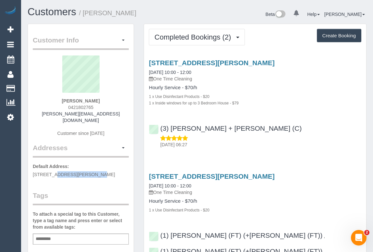
drag, startPoint x: 119, startPoint y: 168, endPoint x: 108, endPoint y: 168, distance: 11.4
click at [108, 168] on p "Default Address: 6A Jeffrey Avenue, Altona north, VIC 3025" at bounding box center [81, 170] width 96 height 15
copy span "3025"
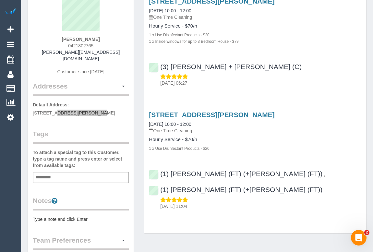
scroll to position [88, 0]
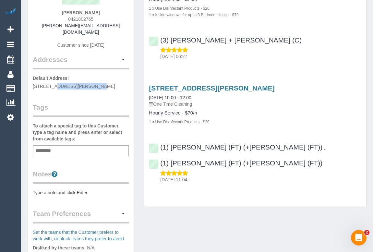
drag, startPoint x: 66, startPoint y: 16, endPoint x: 100, endPoint y: 17, distance: 34.1
click at [100, 17] on div "Diana Mitreski 0421802765 diana_mitreska@yahoo.com.au Customer since 2025" at bounding box center [81, 11] width 96 height 88
copy span "0421802765"
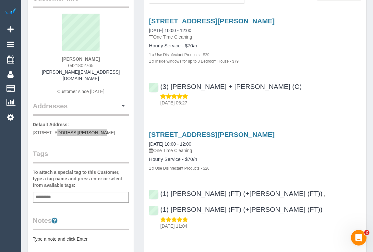
scroll to position [0, 0]
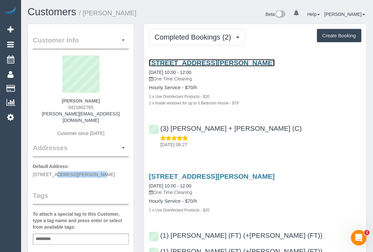
click at [194, 62] on link "6a Jeffrey Avenue, Altona North, VIC 3025" at bounding box center [212, 62] width 126 height 7
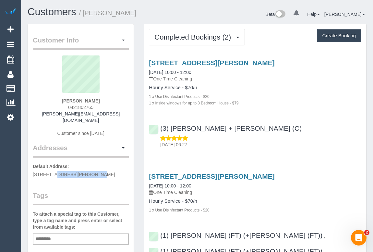
drag, startPoint x: 199, startPoint y: 80, endPoint x: 157, endPoint y: 78, distance: 41.6
click at [157, 78] on p "One Time Cleaning" at bounding box center [255, 79] width 213 height 6
copy p "One Time Cleaning"
copy h4 "Hourly Service"
drag, startPoint x: 147, startPoint y: 86, endPoint x: 180, endPoint y: 89, distance: 33.2
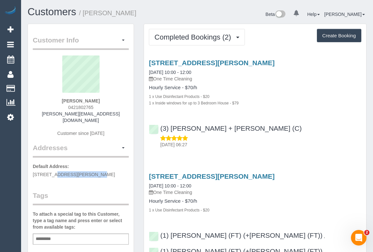
click at [180, 89] on div "6a Jeffrey Avenue, Altona North, VIC 3025 21/08/2025 10:00 - 12:00 One Time Cle…" at bounding box center [255, 82] width 222 height 47
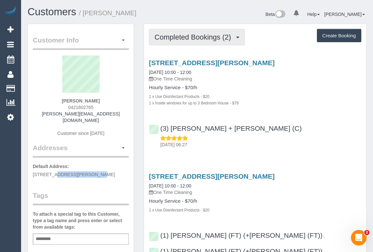
click at [181, 36] on span "Completed Bookings (2)" at bounding box center [195, 37] width 80 height 8
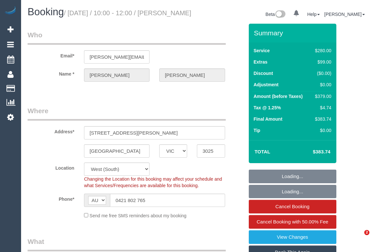
select select "VIC"
select select "2"
select select "VIC"
select select "string:stripe-pm_1RlpmD2GScqysDRVRxTAgJ2Q"
select select "2"
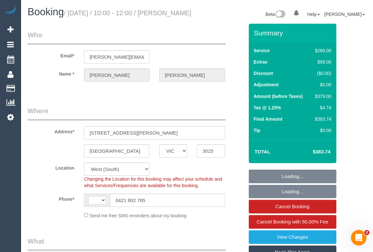
select select "object:461"
select select "string:AU"
select select "number:28"
select select "number:14"
select select "number:19"
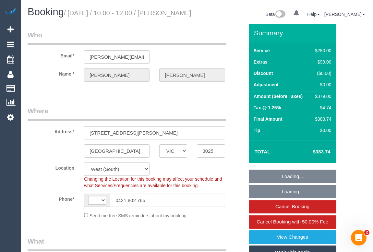
select select "number:23"
select select "number:35"
select select "number:12"
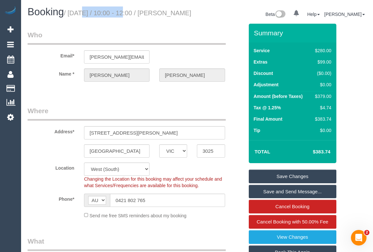
drag, startPoint x: 71, startPoint y: 12, endPoint x: 117, endPoint y: 13, distance: 46.1
click at [117, 13] on small "/ [DATE] / 10:00 - 12:00 / [PERSON_NAME]" at bounding box center [128, 12] width 128 height 7
copy small "August 21, 2025"
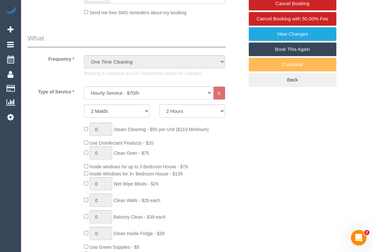
scroll to position [207, 0]
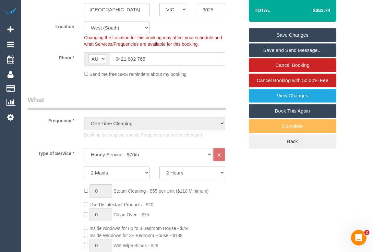
scroll to position [147, 0]
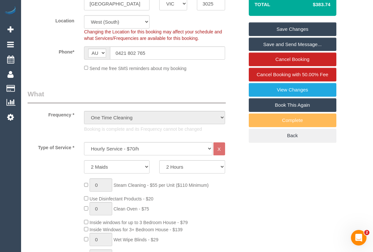
drag, startPoint x: 92, startPoint y: 207, endPoint x: 144, endPoint y: 208, distance: 52.6
click at [144, 202] on span "Use Disinfectant Products - $20" at bounding box center [122, 198] width 64 height 5
copy span "Use Disinfectant Products"
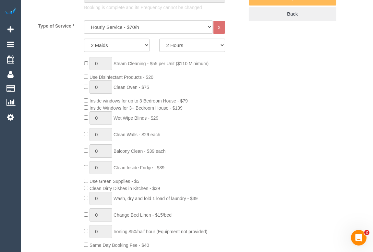
scroll to position [295, 0]
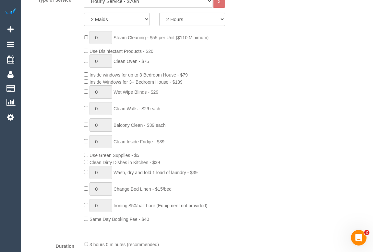
drag, startPoint x: 91, startPoint y: 81, endPoint x: 178, endPoint y: 83, distance: 87.0
click at [178, 78] on span "Inside windows for up to 3 Bedroom House - $79" at bounding box center [139, 74] width 98 height 5
copy span "Inside windows for up to 3 Bedroom House"
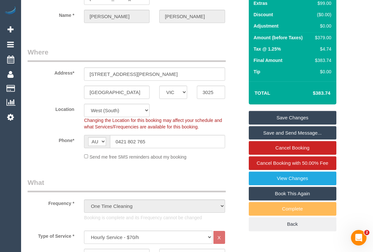
scroll to position [0, 0]
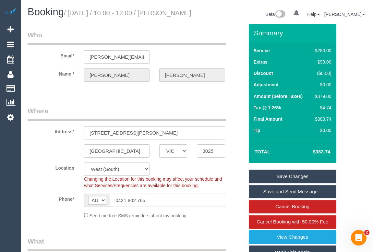
drag, startPoint x: 187, startPoint y: 112, endPoint x: 170, endPoint y: 108, distance: 18.0
